Goal: Task Accomplishment & Management: Use online tool/utility

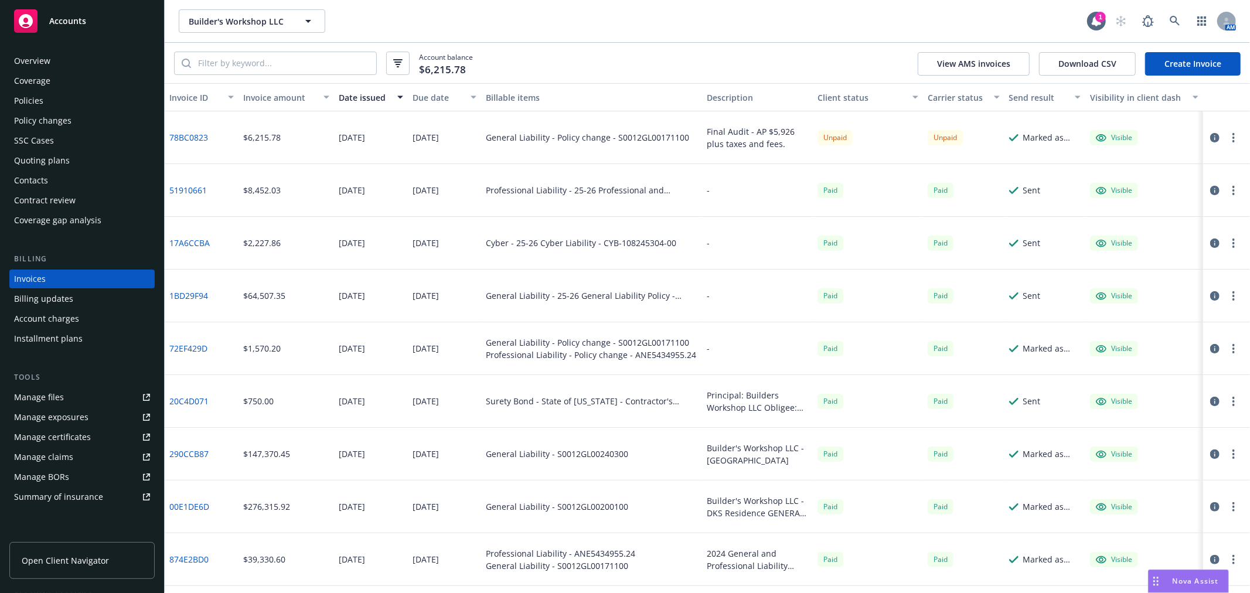
click at [90, 23] on div "Accounts" at bounding box center [82, 20] width 136 height 23
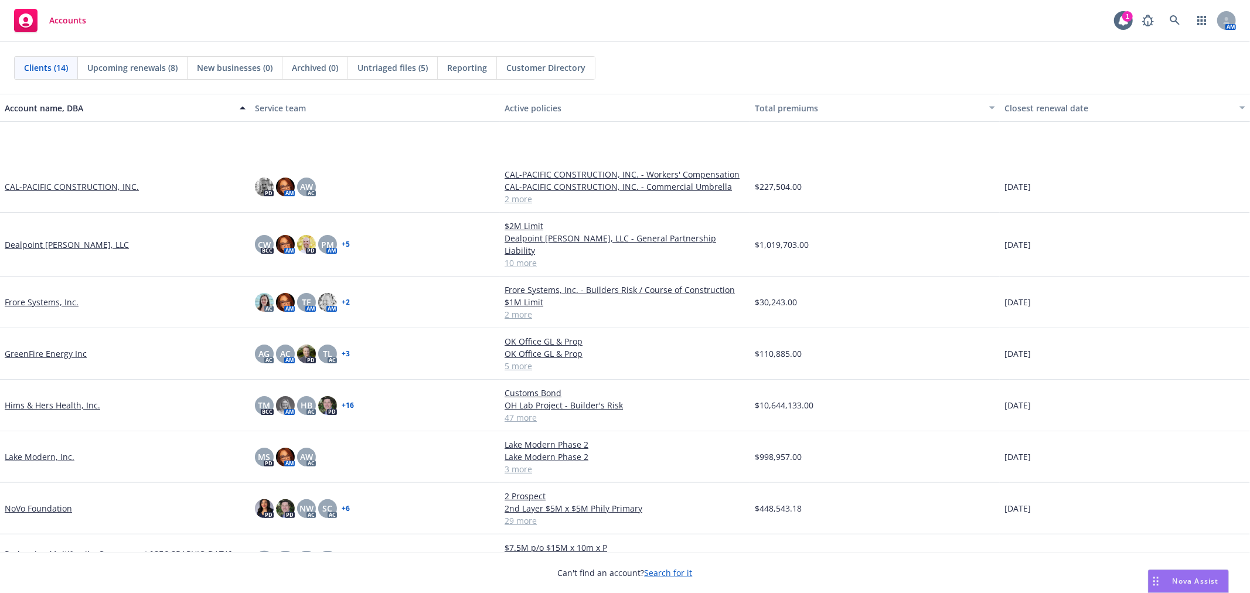
scroll to position [226, 0]
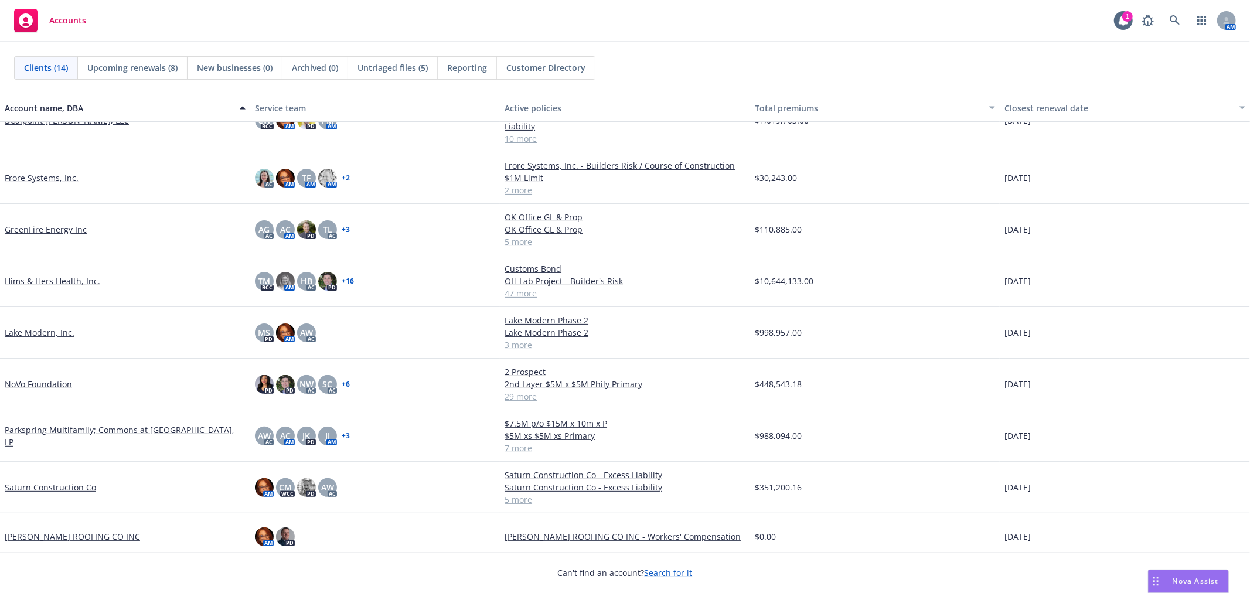
click at [45, 481] on link "Saturn Construction Co" at bounding box center [50, 487] width 91 height 12
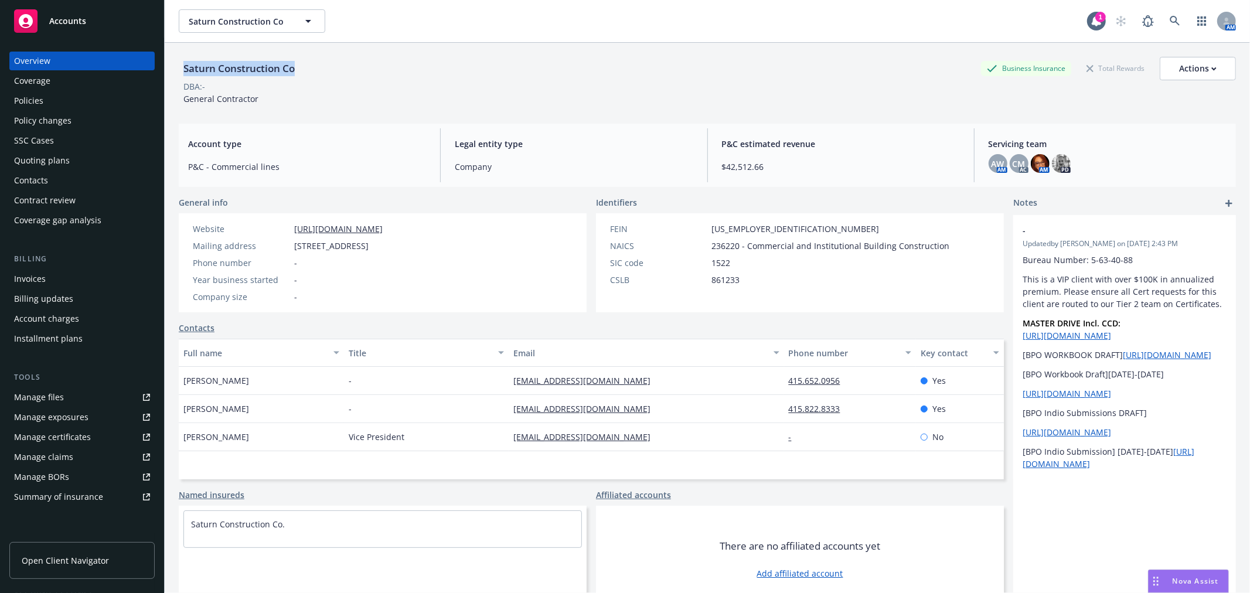
drag, startPoint x: 183, startPoint y: 66, endPoint x: 304, endPoint y: 66, distance: 120.7
click at [304, 66] on div "Saturn Construction Co Business Insurance Total Rewards Actions" at bounding box center [707, 68] width 1057 height 23
copy div "Saturn Construction Co"
drag, startPoint x: 294, startPoint y: 244, endPoint x: 397, endPoint y: 250, distance: 103.3
click at [369, 250] on span "1555 Yosemite Ave #STE 16, San Francisco, CA, 94124" at bounding box center [331, 246] width 74 height 12
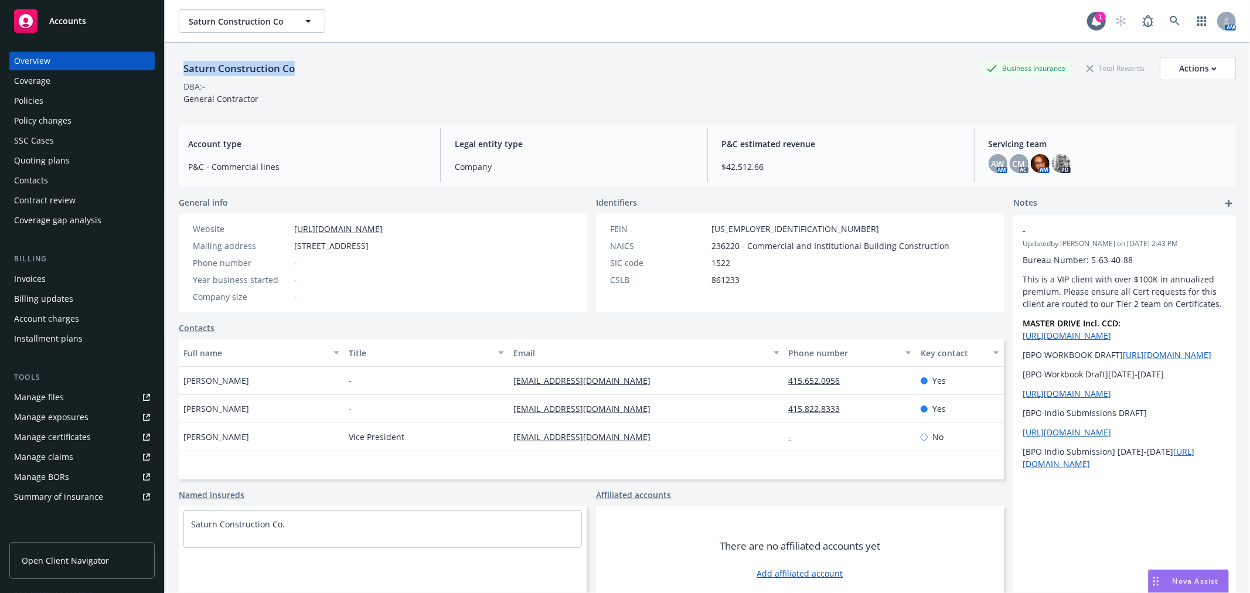
copy span "1555 Yosemite Ave #STE 16"
drag, startPoint x: 405, startPoint y: 245, endPoint x: 455, endPoint y: 254, distance: 51.2
click at [387, 254] on div "Website https://www.saturnconstruction.com/ Mailing address 1555 Yosemite Ave #…" at bounding box center [287, 263] width 199 height 80
copy span "San Francisco"
drag, startPoint x: 297, startPoint y: 71, endPoint x: 178, endPoint y: 69, distance: 119.0
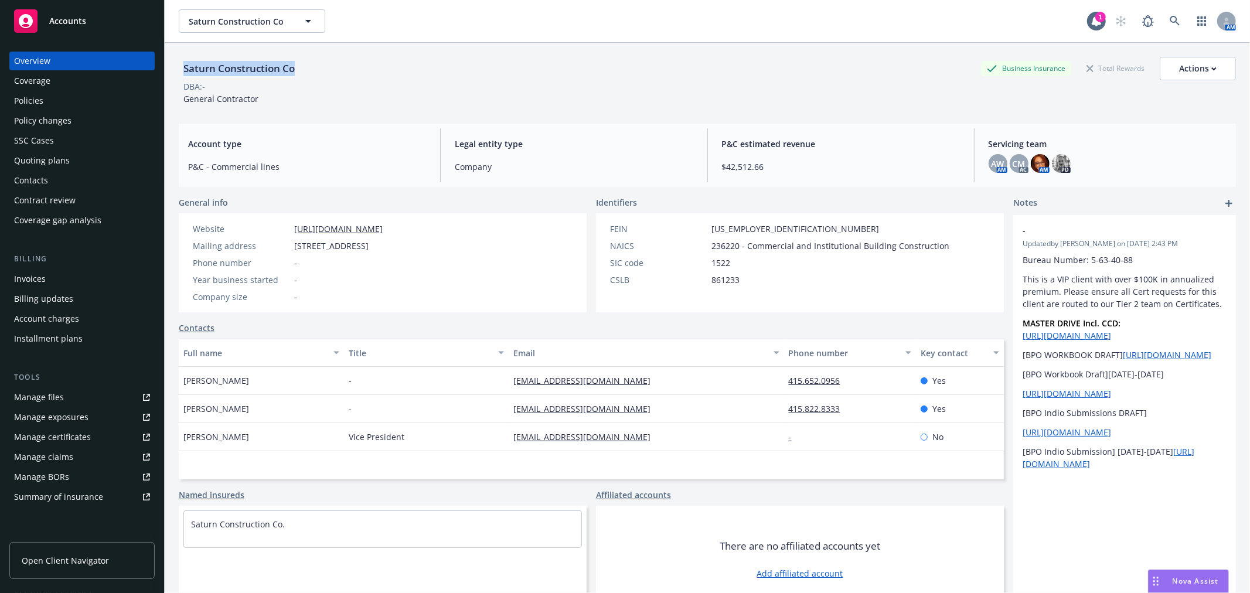
click at [179, 69] on div "Saturn Construction Co" at bounding box center [239, 68] width 121 height 15
copy div "Saturn Construction Co"
click at [69, 97] on div "Policies" at bounding box center [82, 100] width 136 height 19
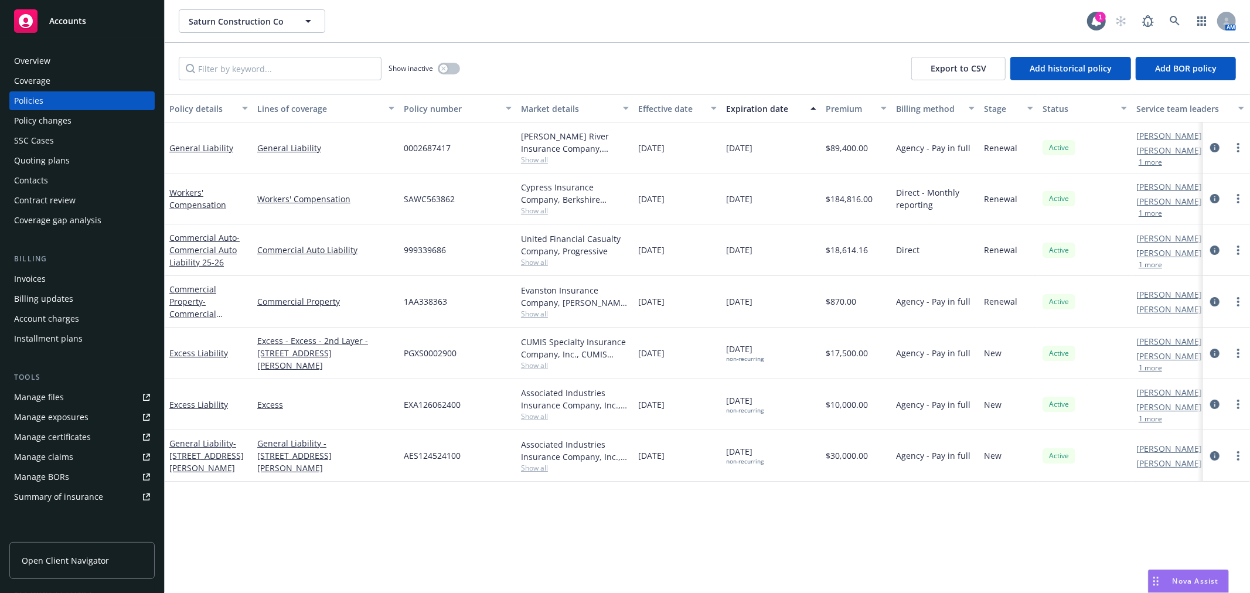
click at [1194, 577] on span "Nova Assist" at bounding box center [1195, 581] width 46 height 10
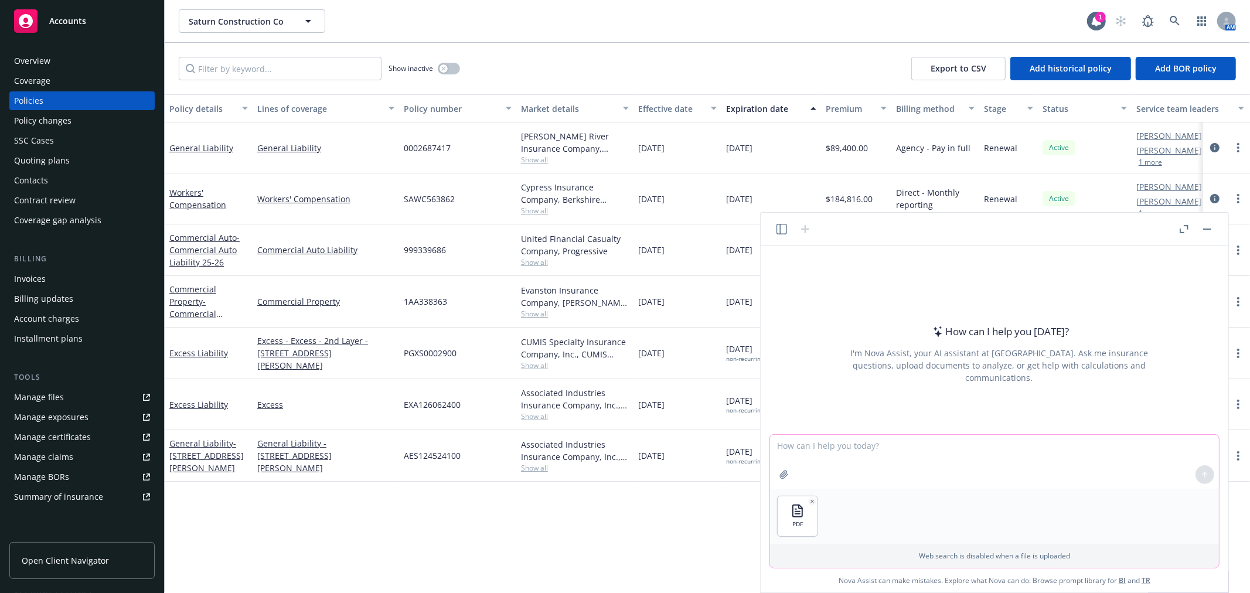
click at [853, 441] on textarea at bounding box center [994, 462] width 449 height 54
drag, startPoint x: 932, startPoint y: 444, endPoint x: 974, endPoint y: 443, distance: 41.6
click at [933, 444] on textarea "what is the total payroll for the year and rate per $100 in payroll?" at bounding box center [994, 462] width 449 height 54
type textarea "what is the total payroll for the year and the rate per $100 in payroll?"
click at [1204, 473] on icon at bounding box center [1205, 475] width 8 height 8
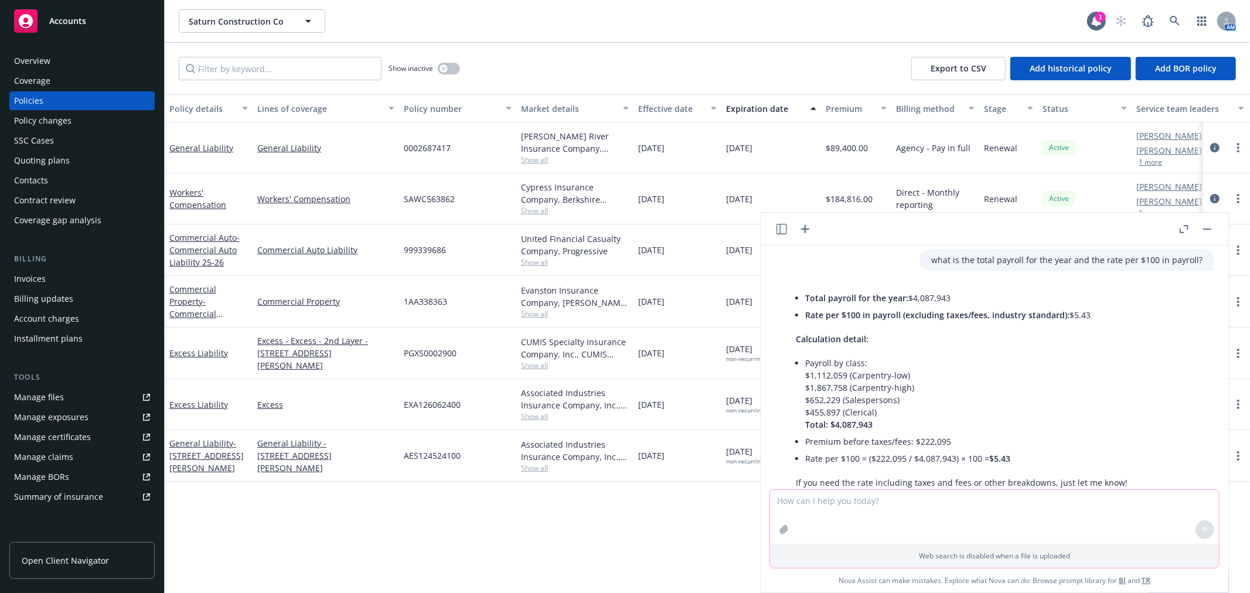
scroll to position [65, 0]
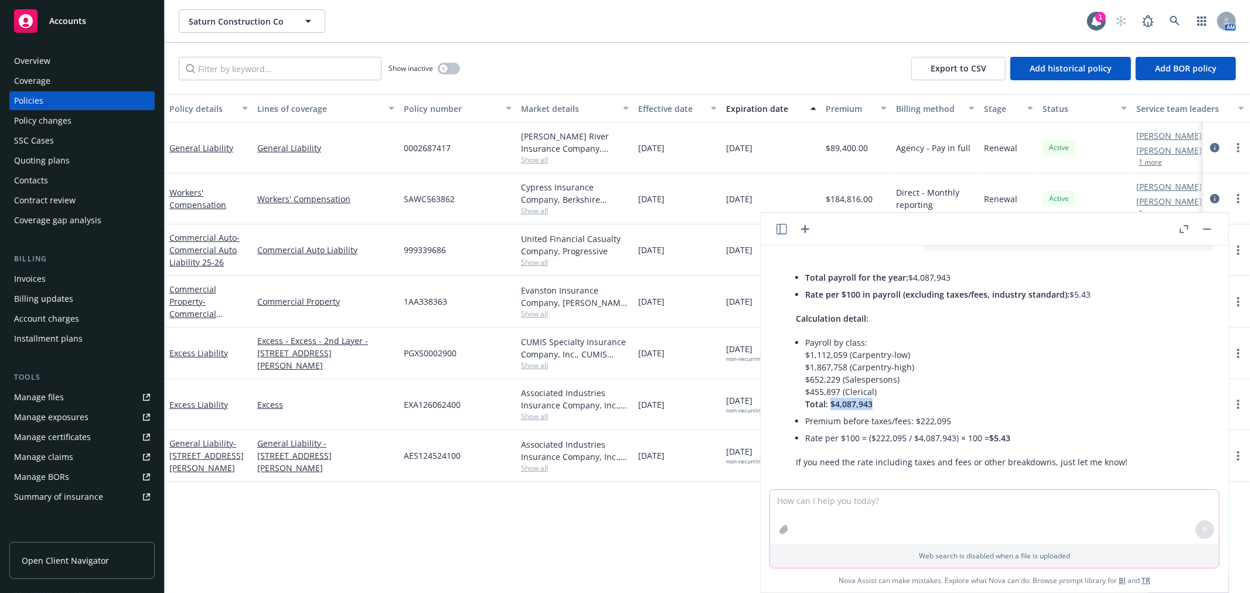
drag, startPoint x: 829, startPoint y: 401, endPoint x: 879, endPoint y: 405, distance: 49.9
click at [879, 405] on p "Payroll by class: $1,112,059 (Carpentry-low) $1,867,758 (Carpentry-high) $652,2…" at bounding box center [966, 373] width 322 height 74
copy span "$4,087,943"
click at [179, 200] on link "Workers' Compensation" at bounding box center [197, 198] width 57 height 23
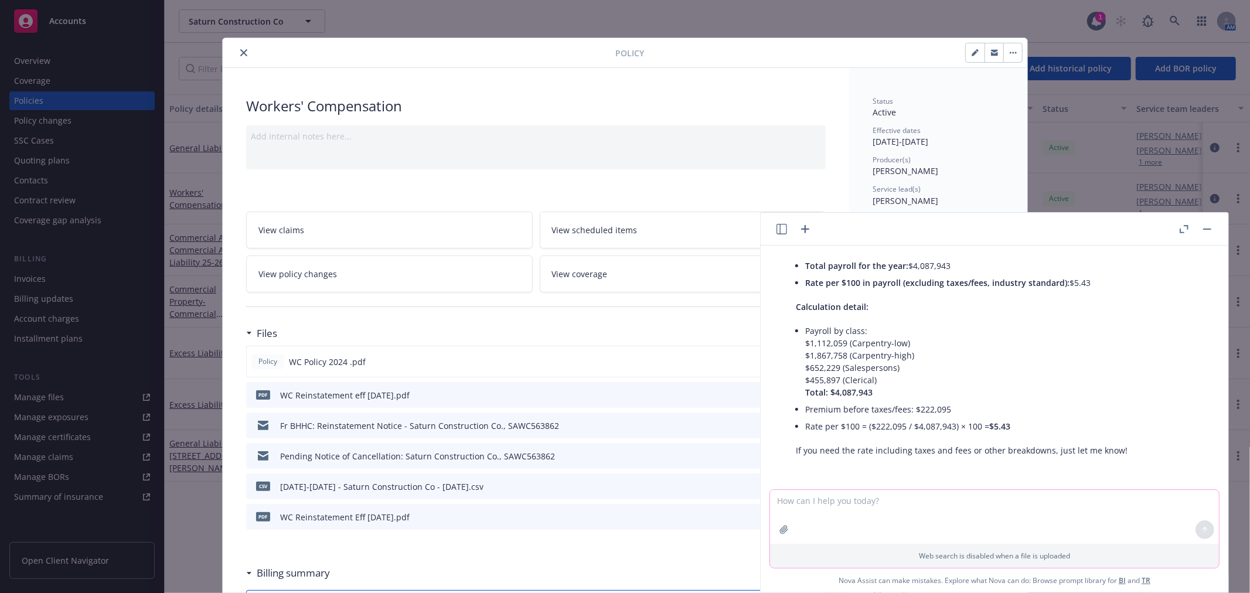
click at [1207, 229] on rect "button" at bounding box center [1207, 229] width 8 height 1
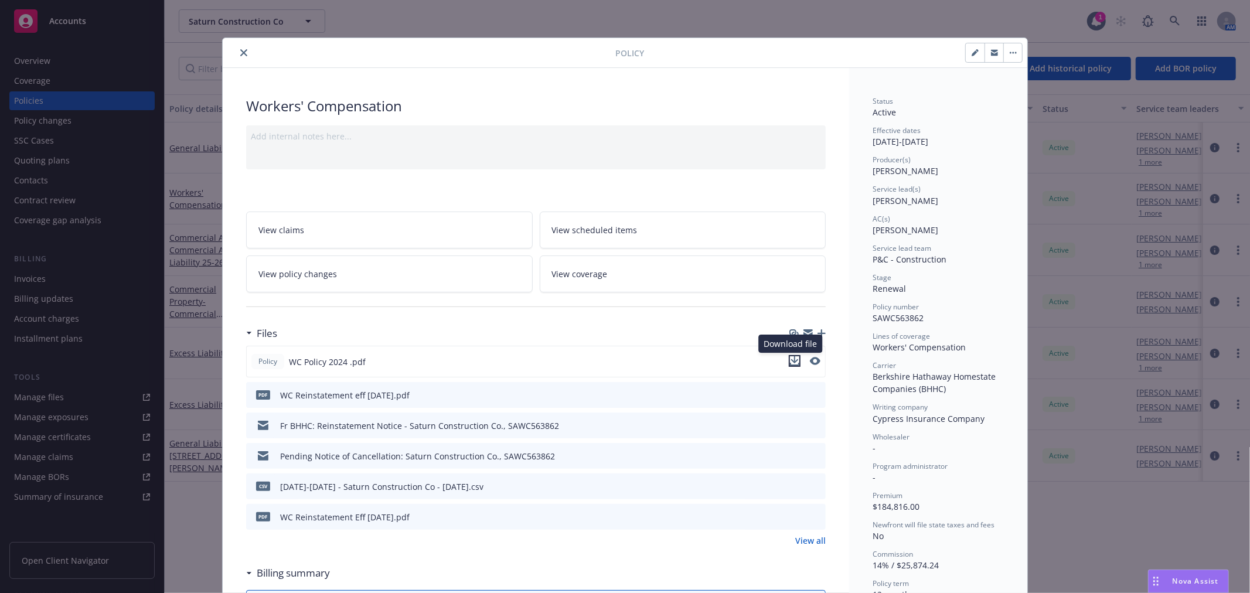
click at [790, 359] on icon "download file" at bounding box center [794, 360] width 9 height 9
click at [1153, 575] on div "Drag to move" at bounding box center [1155, 581] width 15 height 22
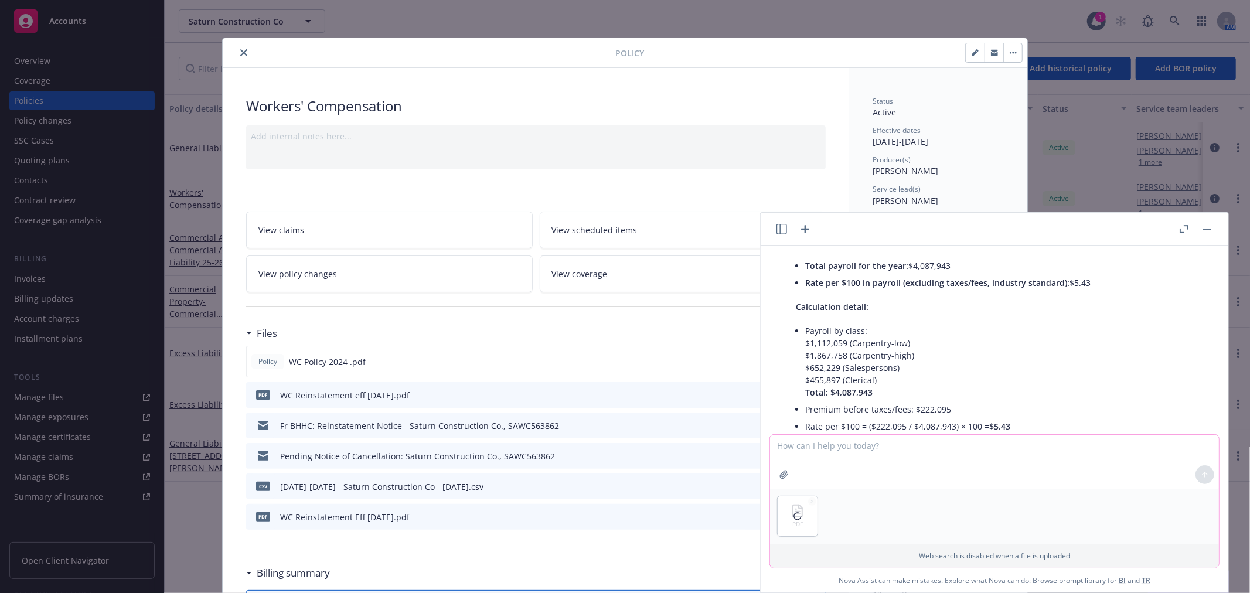
click at [840, 448] on textarea at bounding box center [994, 462] width 449 height 54
type textarea "what is the total payroll for last year (policy attached) and the rate per $100…"
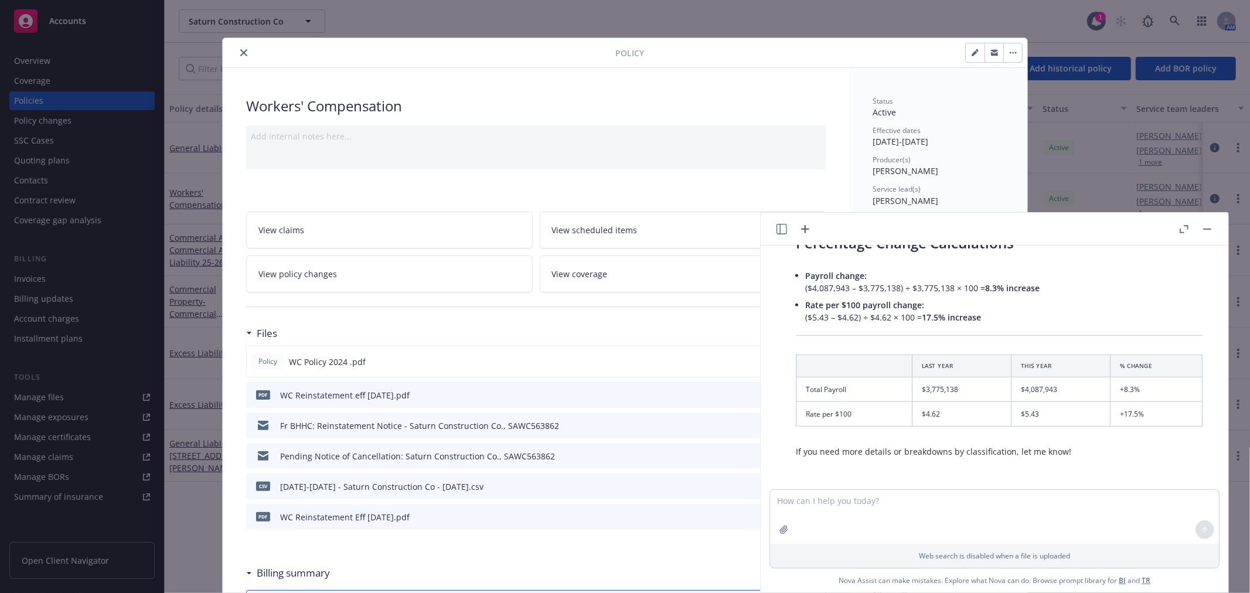
scroll to position [643, 0]
drag, startPoint x: 917, startPoint y: 388, endPoint x: 971, endPoint y: 394, distance: 54.3
click at [971, 394] on td "$3,775,138" at bounding box center [961, 388] width 99 height 25
copy td "$3,775,138"
drag, startPoint x: 1011, startPoint y: 390, endPoint x: 1061, endPoint y: 391, distance: 50.4
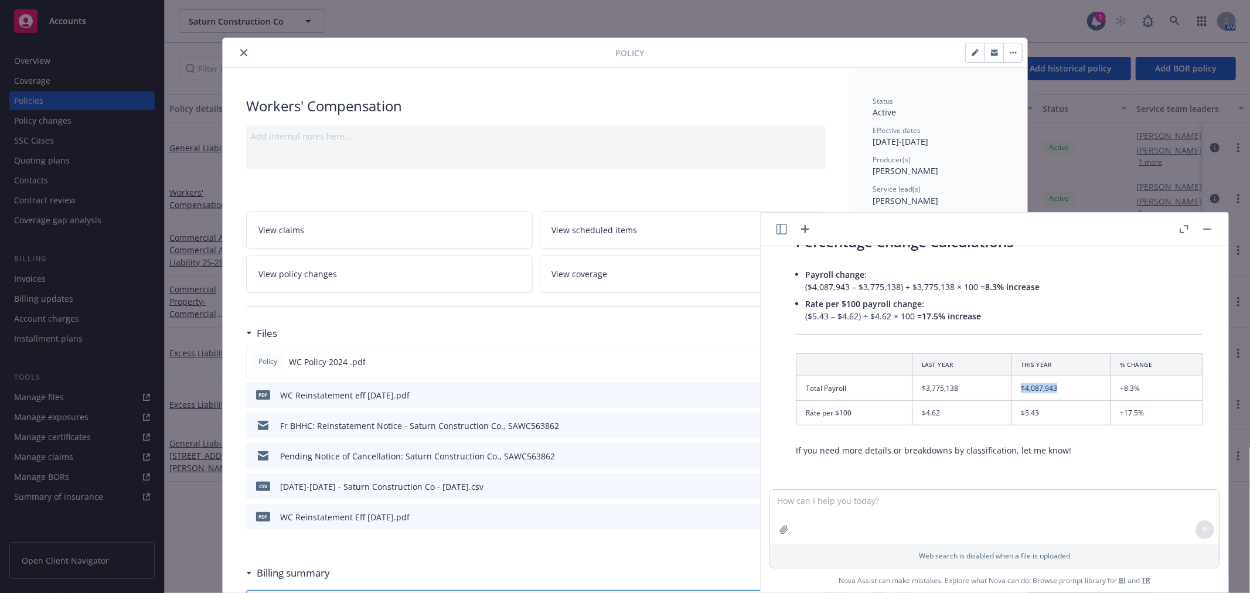
click at [1061, 391] on td "$4,087,943" at bounding box center [1060, 388] width 99 height 25
copy td "$4,087,943"
click at [1111, 382] on td "+8.3%" at bounding box center [1156, 388] width 92 height 25
drag, startPoint x: 1111, startPoint y: 387, endPoint x: 1181, endPoint y: 387, distance: 70.3
click at [1181, 387] on td "+8.3%" at bounding box center [1156, 388] width 92 height 25
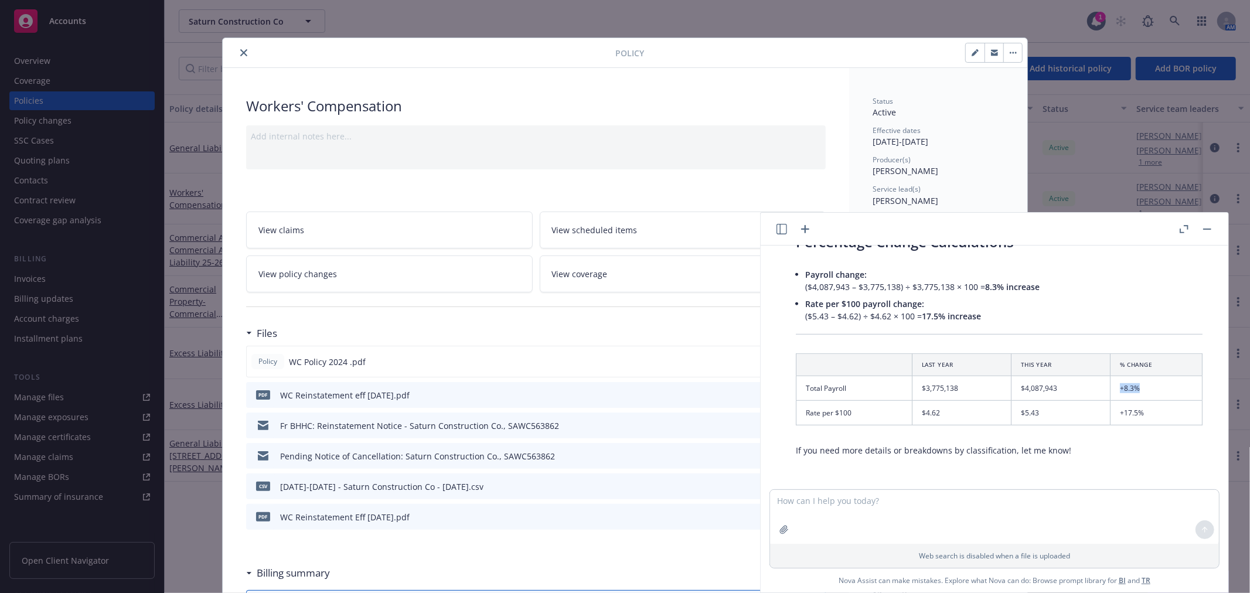
copy td "+8.3%"
drag, startPoint x: 918, startPoint y: 413, endPoint x: 947, endPoint y: 417, distance: 29.5
click at [947, 417] on td "$4.62" at bounding box center [961, 413] width 99 height 25
copy td "$4.62"
drag, startPoint x: 1109, startPoint y: 413, endPoint x: 1167, endPoint y: 411, distance: 58.6
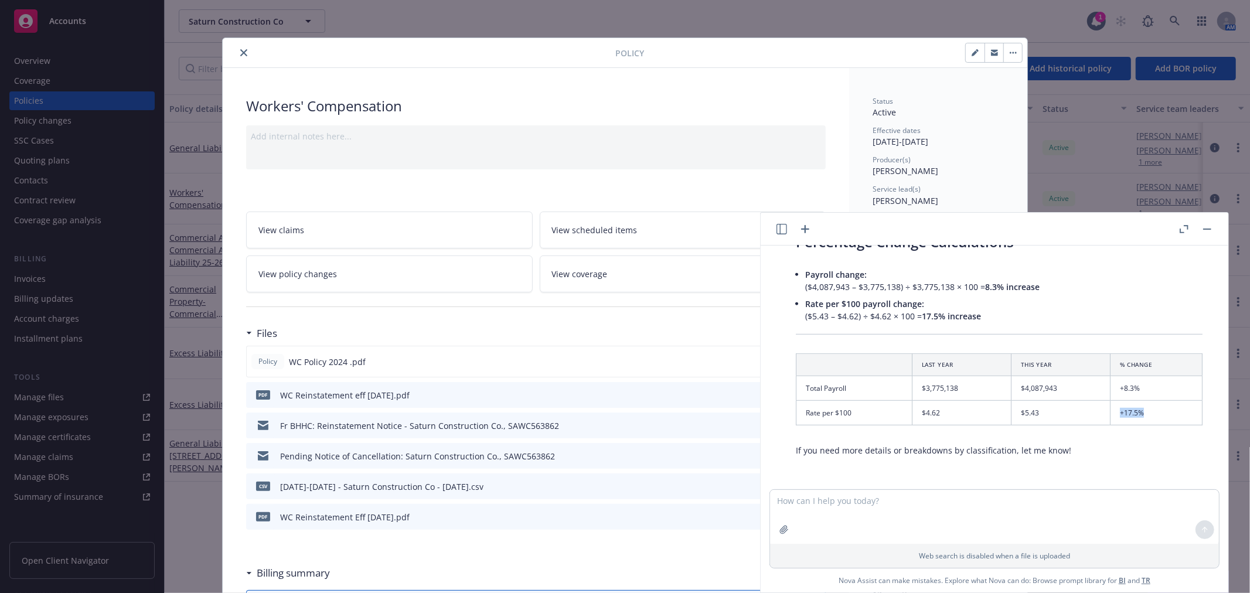
click at [1167, 411] on td "+17.5%" at bounding box center [1156, 413] width 92 height 25
copy td "+17.5%"
click at [244, 49] on button "close" at bounding box center [244, 53] width 14 height 14
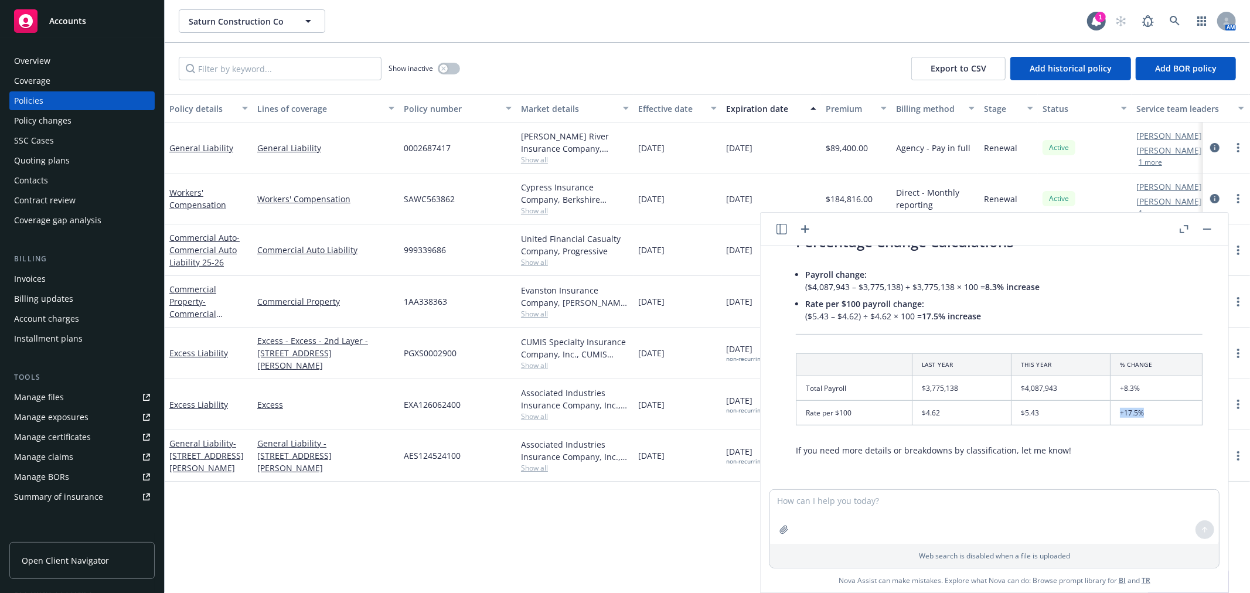
click at [1210, 229] on rect "button" at bounding box center [1207, 229] width 8 height 1
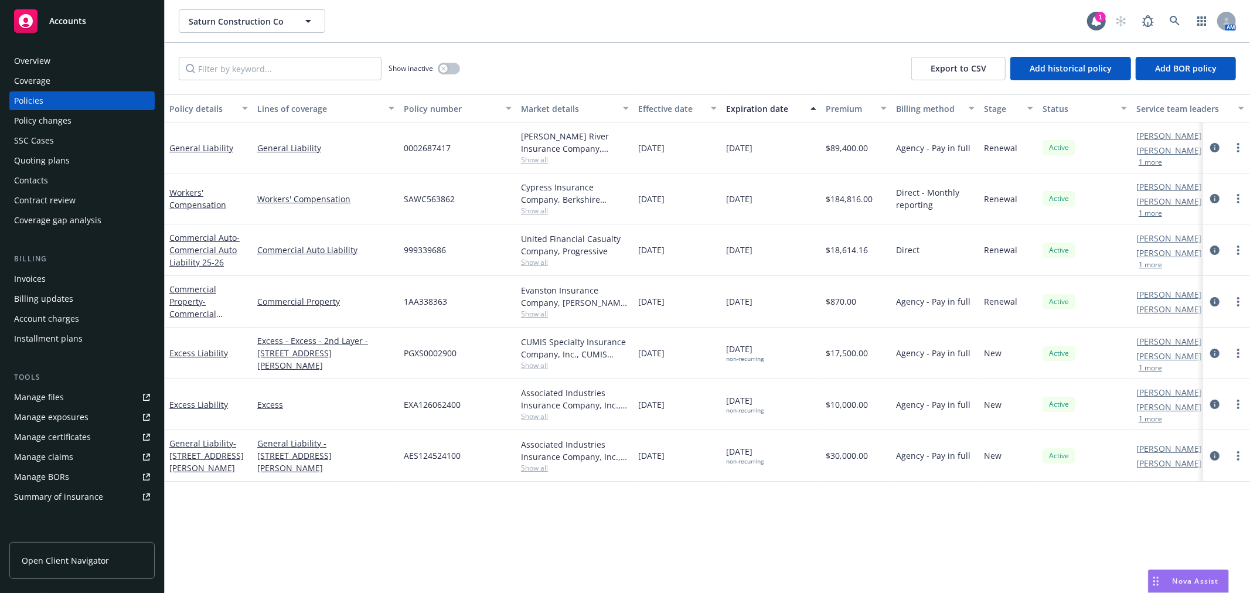
click at [33, 161] on div "Quoting plans" at bounding box center [42, 160] width 56 height 19
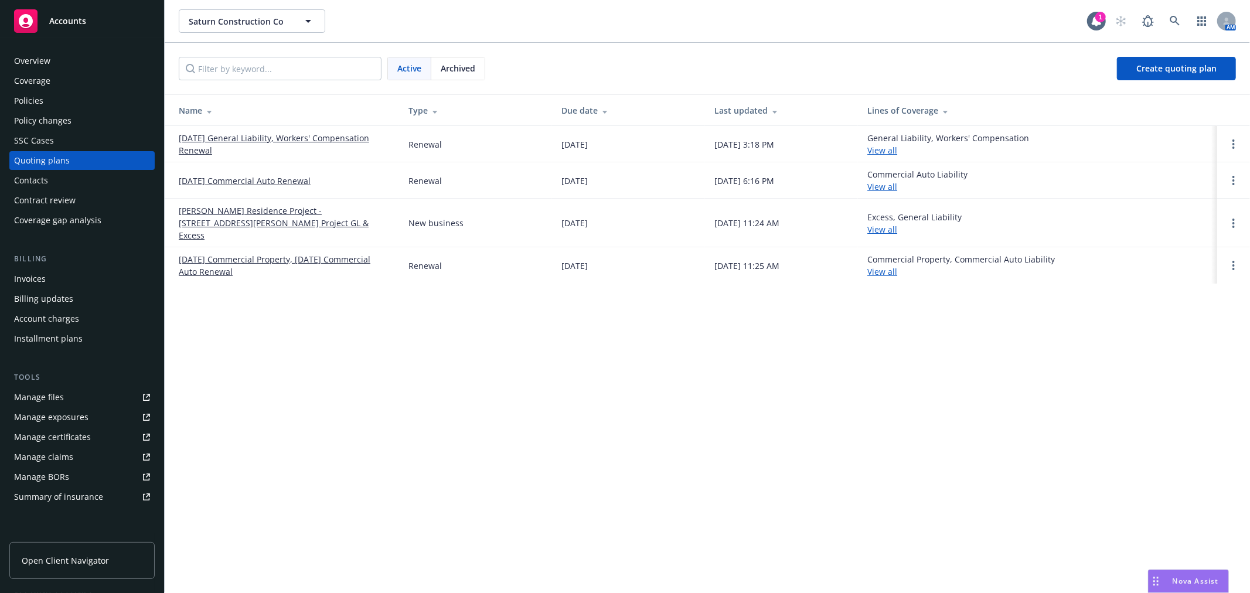
click at [267, 137] on link "[DATE] General Liability, Workers' Compensation Renewal" at bounding box center [284, 144] width 211 height 25
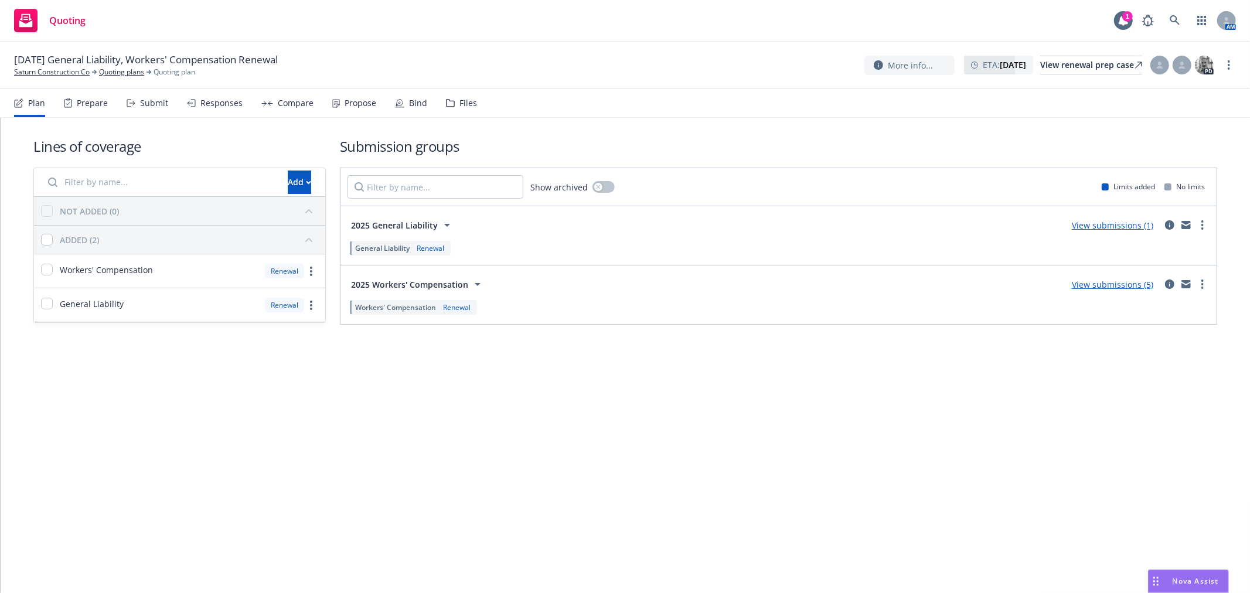
click at [285, 103] on div "Compare" at bounding box center [296, 102] width 36 height 9
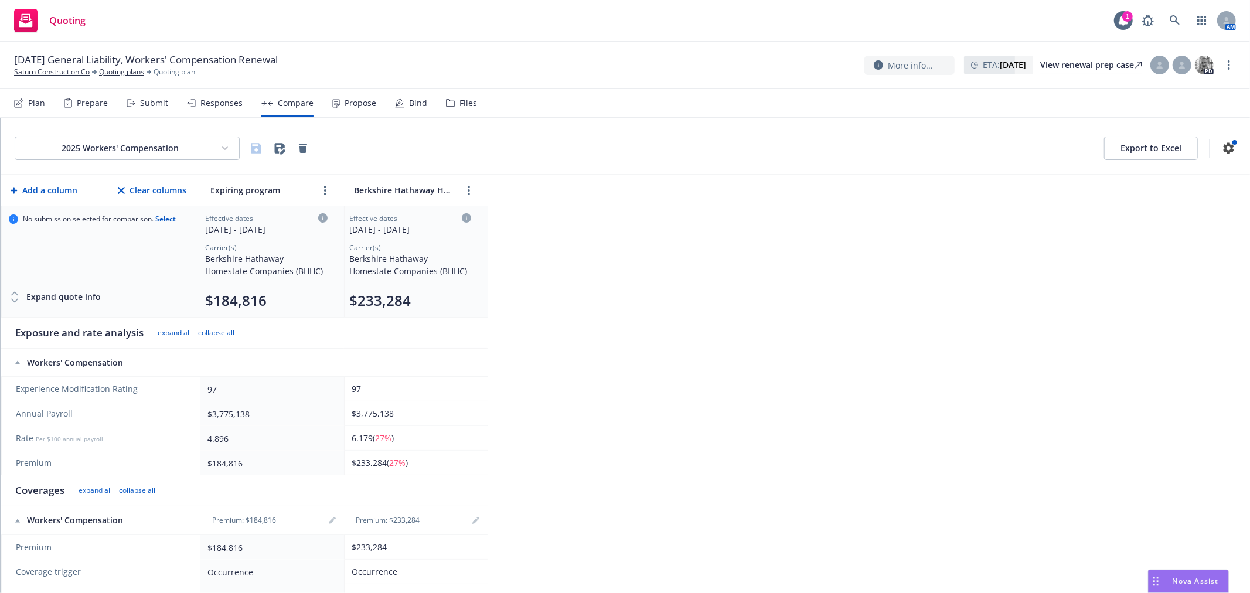
click at [209, 100] on div "Responses" at bounding box center [221, 102] width 42 height 9
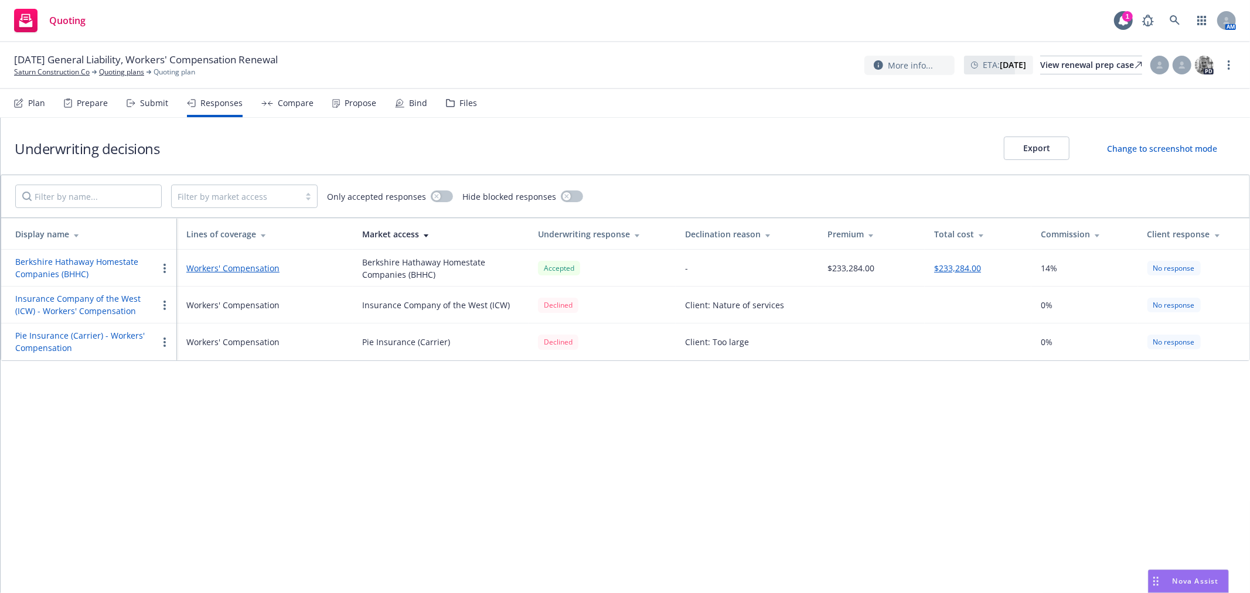
click at [151, 102] on div "Submit" at bounding box center [154, 102] width 28 height 9
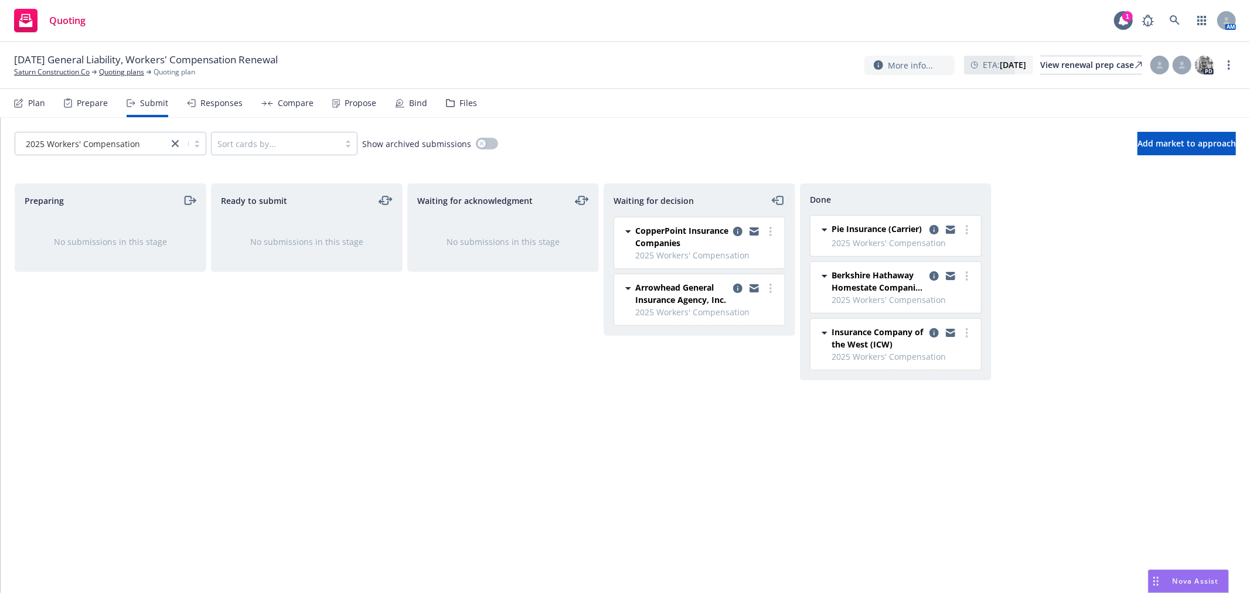
click at [265, 101] on icon at bounding box center [267, 103] width 12 height 5
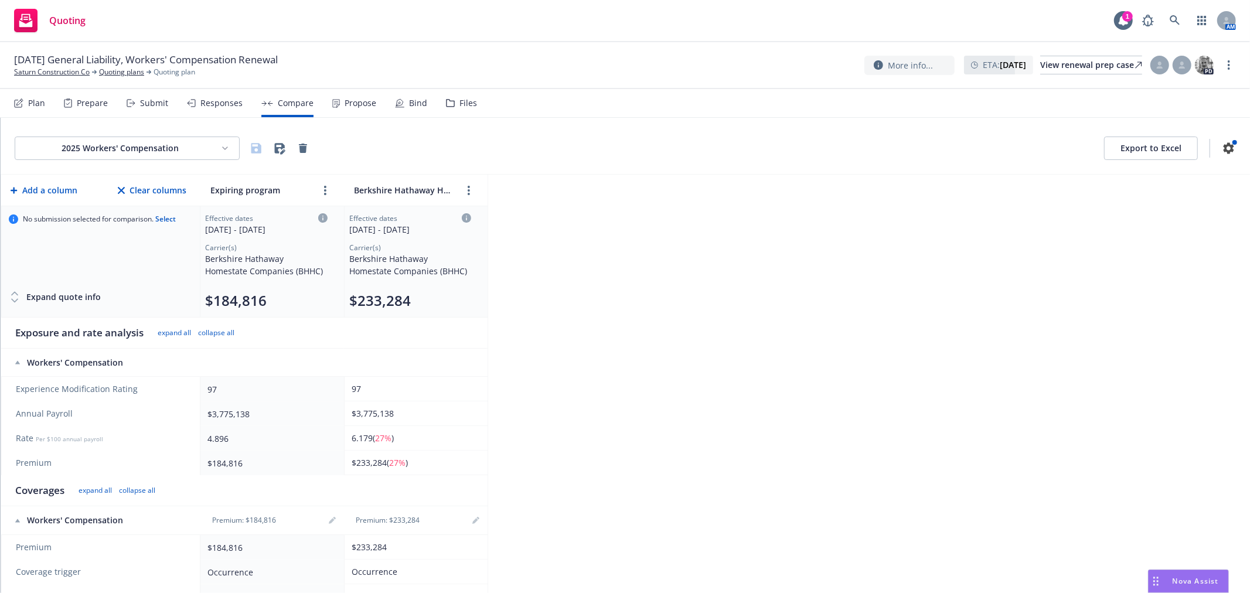
click at [194, 141] on html "Quoting 1 AM [DATE] General Liability, Workers' Compensation Renewal Saturn Con…" at bounding box center [625, 296] width 1250 height 593
click at [166, 147] on html "Quoting 1 AM [DATE] General Liability, Workers' Compensation Renewal Saturn Con…" at bounding box center [625, 296] width 1250 height 593
click at [146, 103] on div "Submit" at bounding box center [154, 102] width 28 height 9
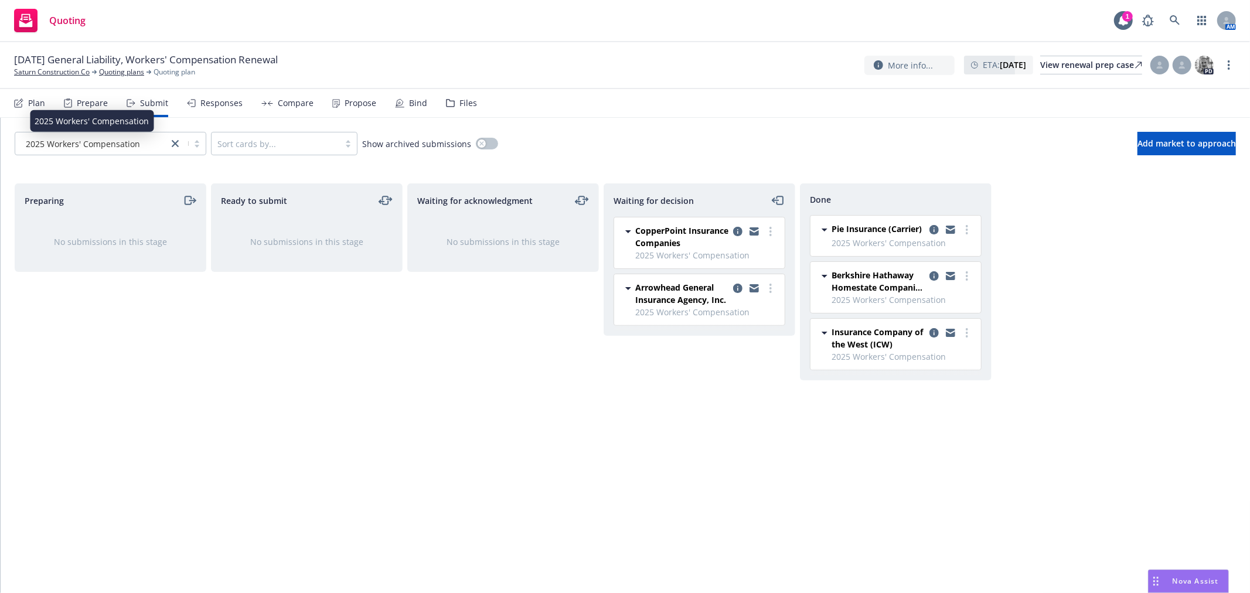
click at [137, 149] on span "2025 Workers' Compensation" at bounding box center [83, 144] width 114 height 12
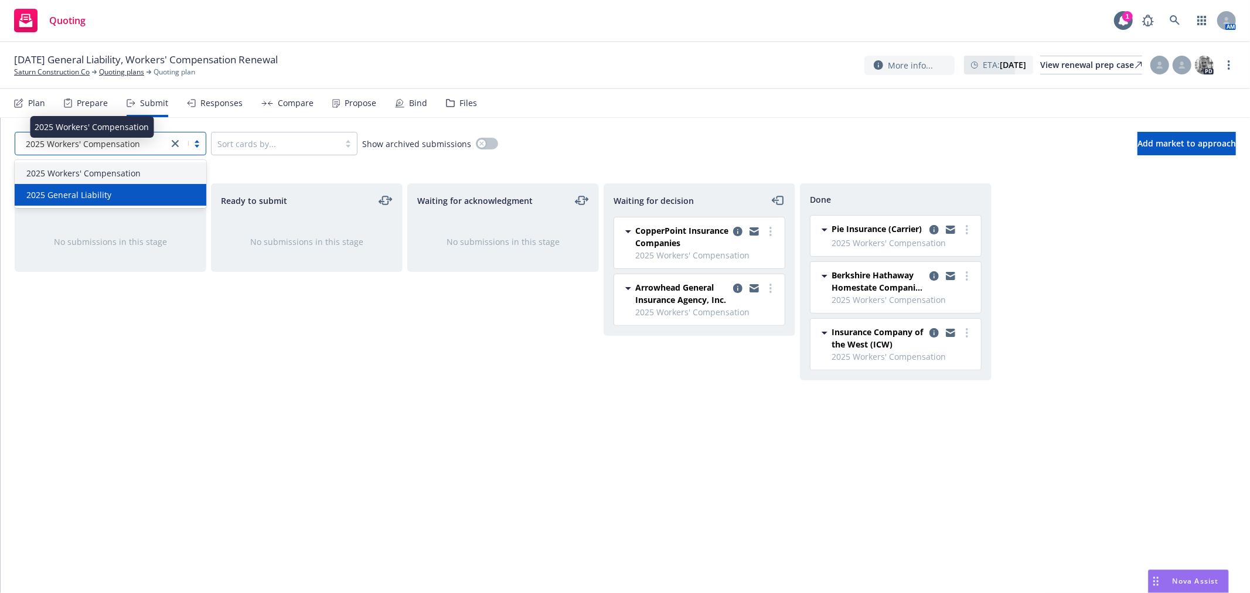
click at [125, 198] on div "2025 General Liability" at bounding box center [111, 195] width 178 height 12
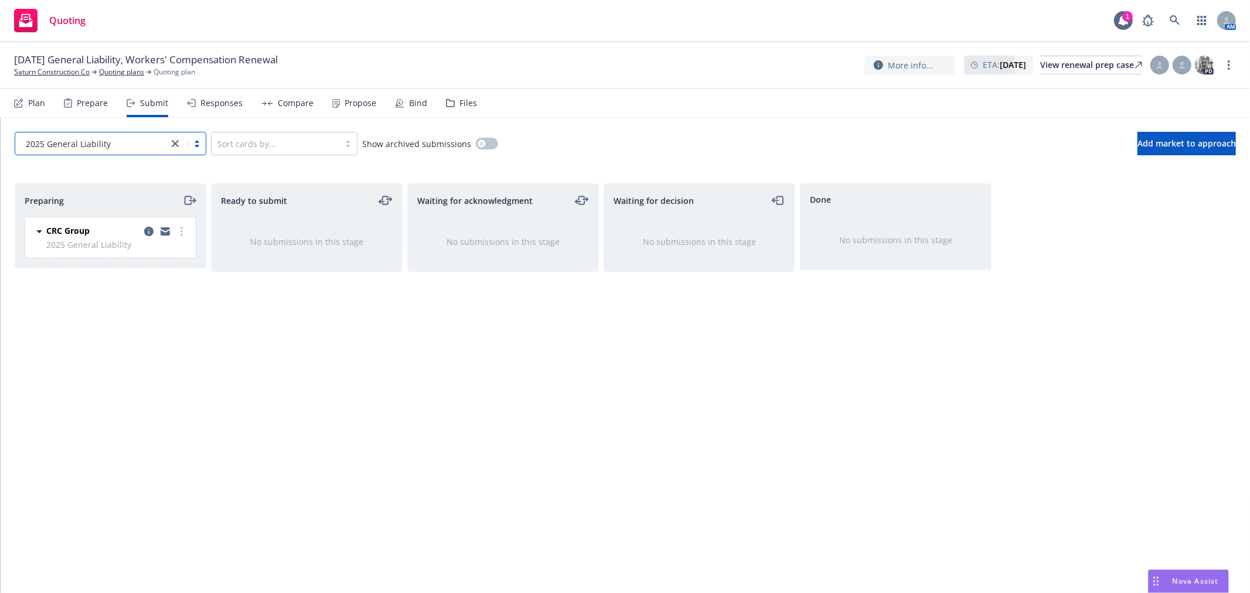
click at [307, 103] on div "Compare" at bounding box center [296, 102] width 36 height 9
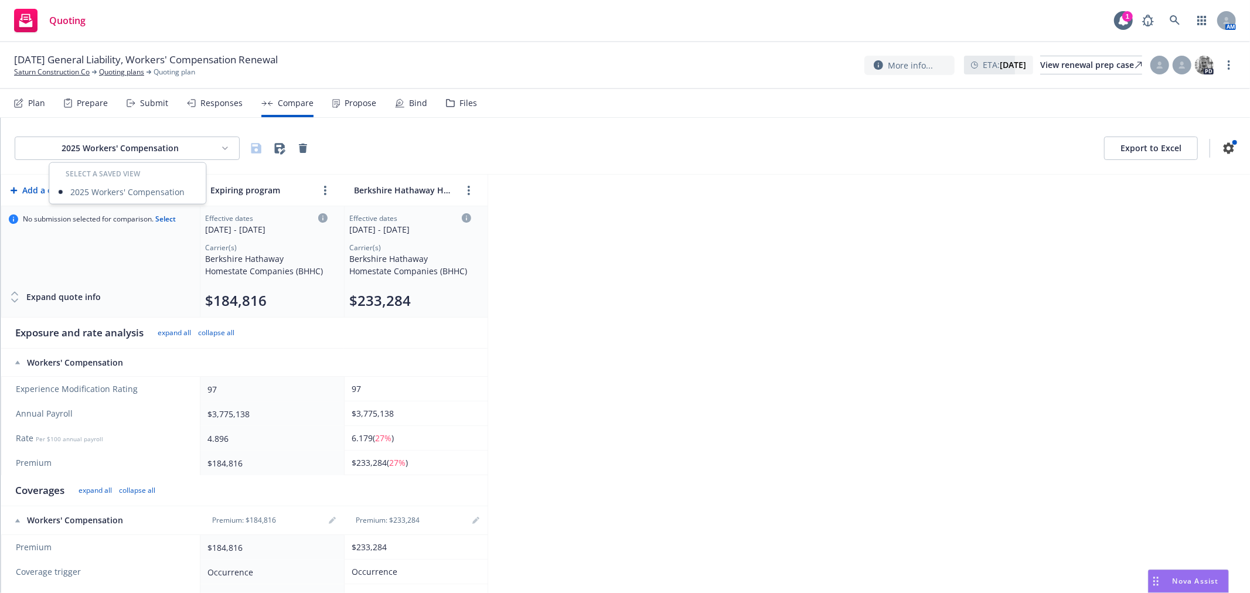
click at [196, 147] on html "Quoting 1 AM [DATE] General Liability, Workers' Compensation Renewal Saturn Con…" at bounding box center [625, 296] width 1250 height 593
click at [142, 104] on html "Quoting 1 AM [DATE] General Liability, Workers' Compensation Renewal Saturn Con…" at bounding box center [625, 296] width 1250 height 593
click at [148, 104] on div "Submit" at bounding box center [154, 102] width 28 height 9
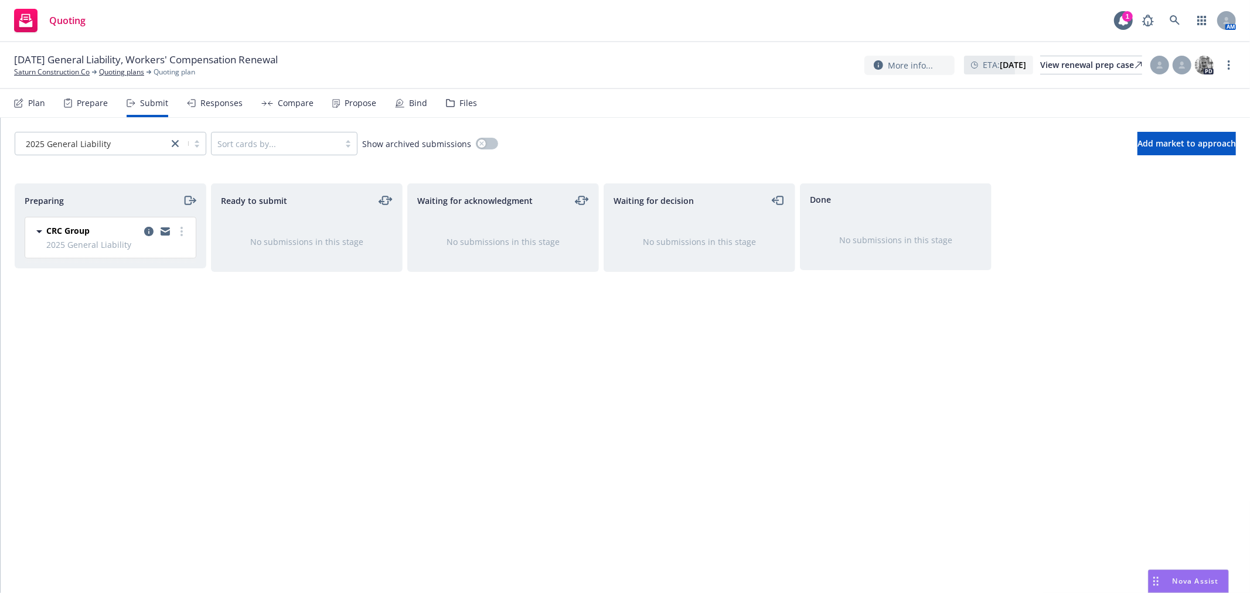
click at [71, 149] on div "2025 General Liability" at bounding box center [91, 143] width 153 height 19
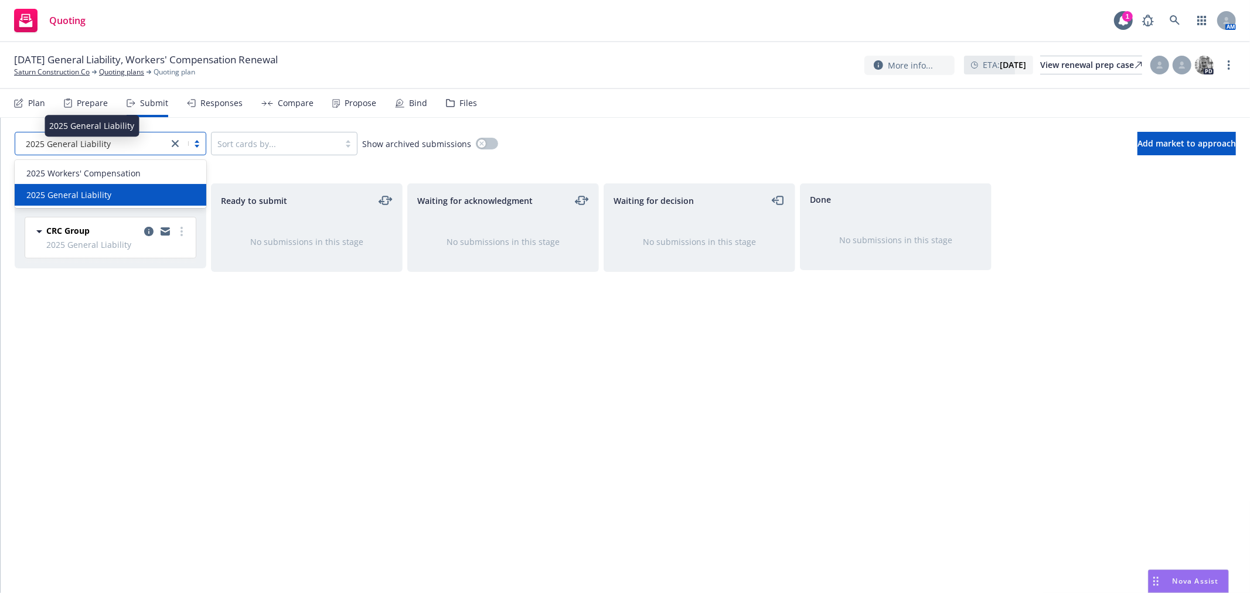
click at [294, 383] on div "Ready to submit No submissions in this stage" at bounding box center [307, 375] width 192 height 385
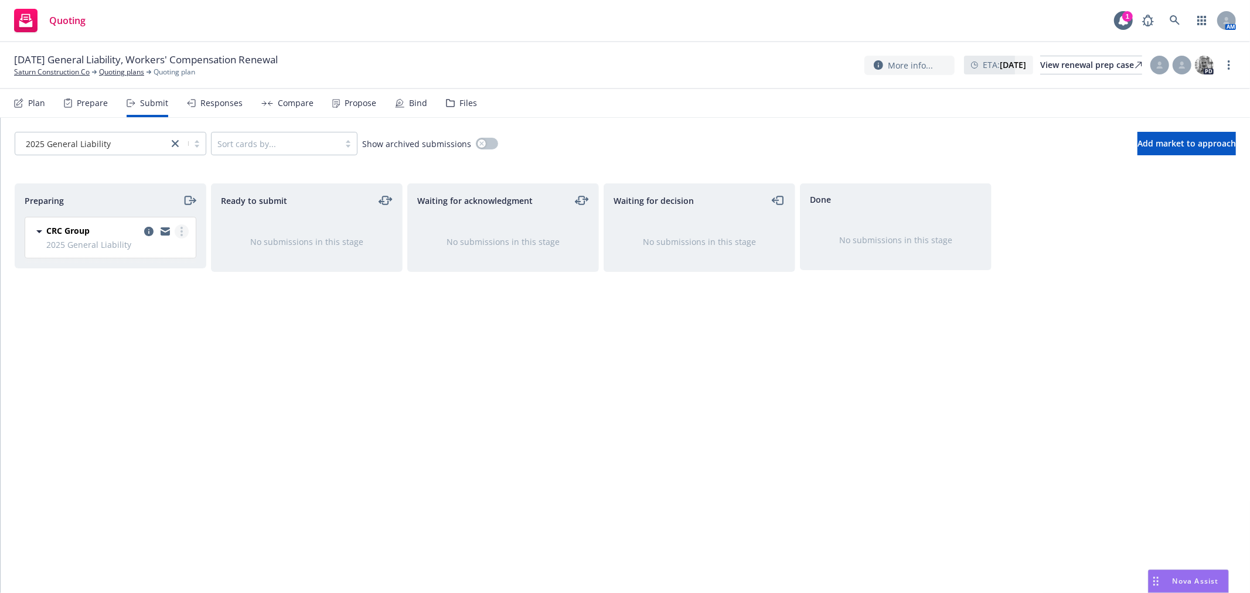
click at [183, 231] on link "more" at bounding box center [182, 231] width 14 height 14
click at [155, 277] on span "Log acknowledgement" at bounding box center [128, 279] width 115 height 11
